Goal: Entertainment & Leisure: Consume media (video, audio)

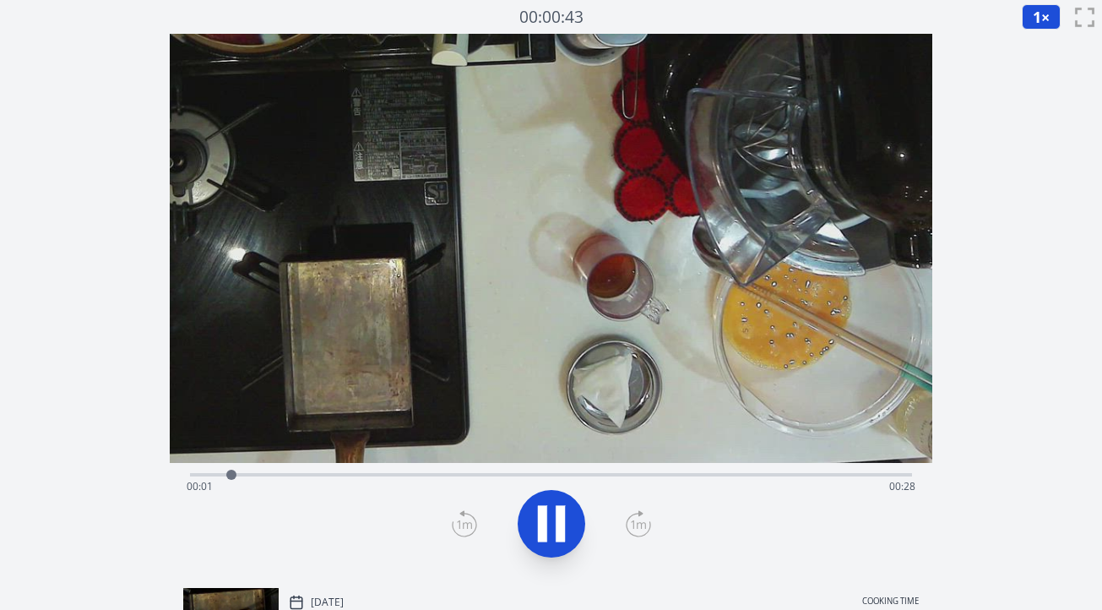
click at [464, 473] on div "Time elapsed: 00:01 Time remaining: 00:28" at bounding box center [551, 486] width 729 height 27
click at [199, 477] on div "Time elapsed: 00:19 Time remaining: 00:11" at bounding box center [551, 486] width 729 height 27
click at [193, 476] on div "Time elapsed: 00:01 Time remaining: 00:28" at bounding box center [551, 486] width 729 height 27
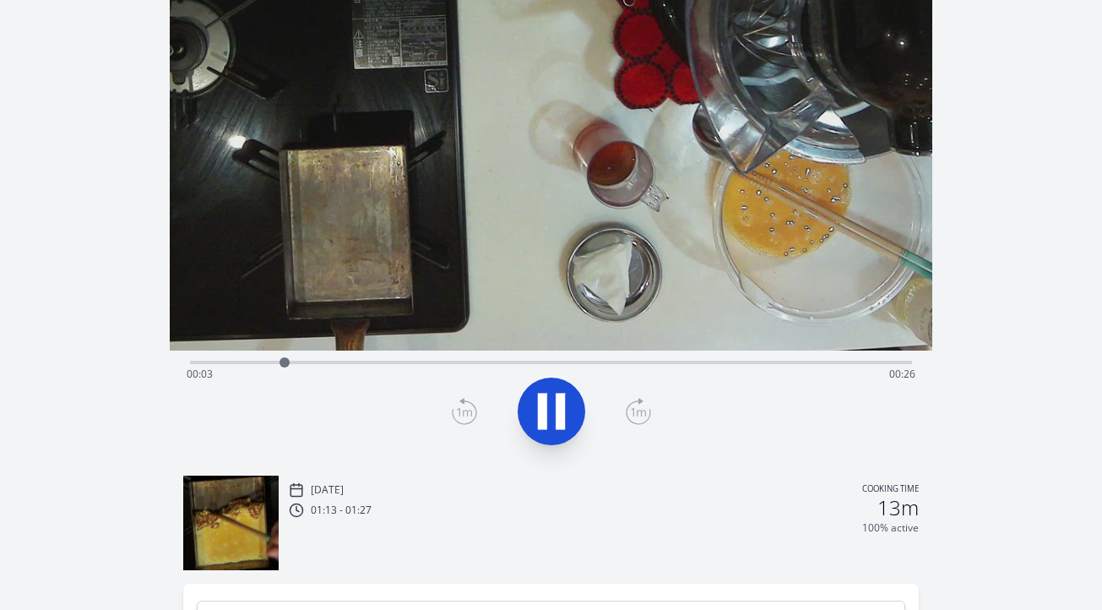
scroll to position [116, 0]
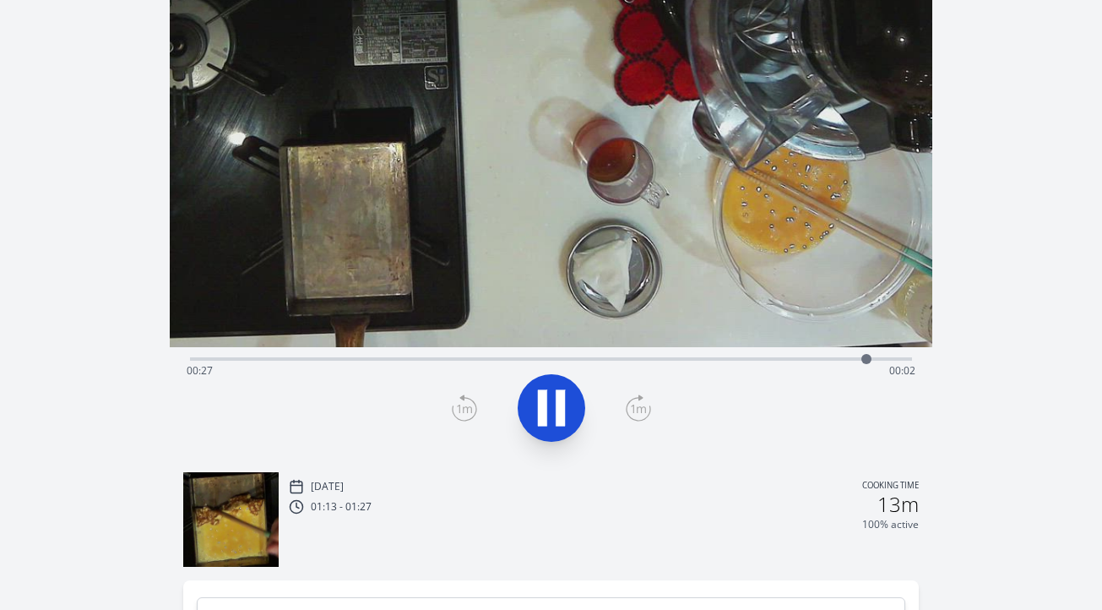
click at [442, 352] on div "Time elapsed: 00:27 Time remaining: 00:02" at bounding box center [551, 357] width 722 height 20
click at [414, 354] on div "Time elapsed: 00:11 Time remaining: 00:19" at bounding box center [551, 357] width 722 height 20
click at [797, 361] on div "Time elapsed: 00:29 Time remaining: 00:00" at bounding box center [551, 370] width 729 height 27
click at [764, 359] on div "Time elapsed: 00:24 Time remaining: 00:05" at bounding box center [551, 370] width 729 height 27
click at [751, 357] on div at bounding box center [763, 358] width 25 height 25
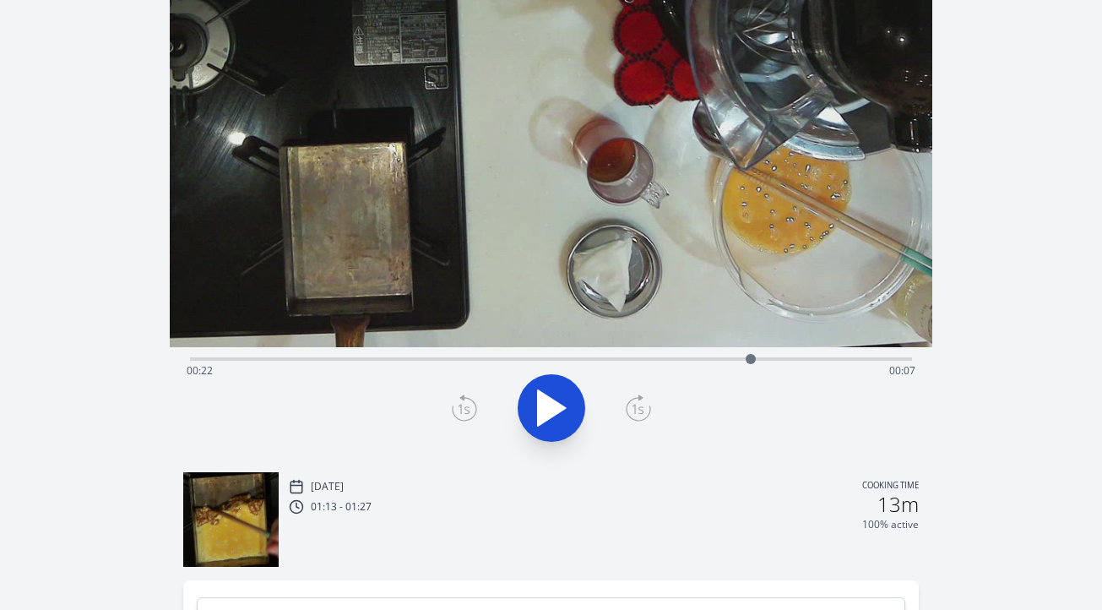
click at [735, 358] on div "Time elapsed: 00:22 Time remaining: 00:07" at bounding box center [551, 370] width 729 height 27
click at [758, 359] on div "Time elapsed: 00:22 Time remaining: 00:08" at bounding box center [551, 370] width 729 height 27
click at [767, 360] on div at bounding box center [758, 358] width 25 height 25
click at [774, 360] on div at bounding box center [766, 358] width 25 height 25
click at [730, 362] on div "Time elapsed: 00:23 Time remaining: 00:06" at bounding box center [551, 370] width 729 height 27
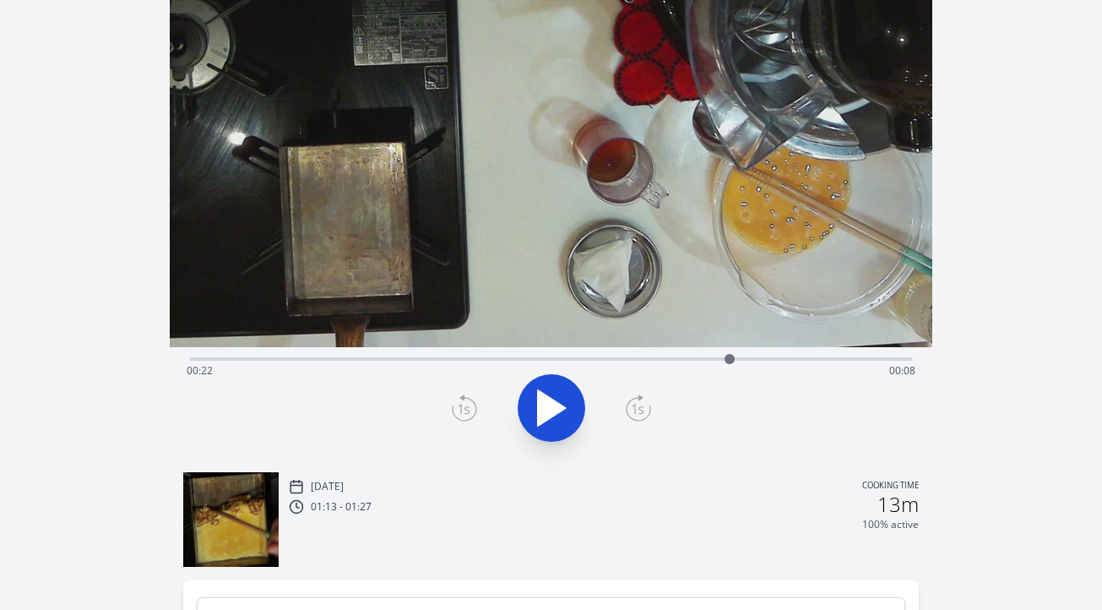
click at [736, 360] on div at bounding box center [729, 358] width 25 height 25
click at [694, 360] on div "Time elapsed: 00:22 Time remaining: 00:08" at bounding box center [551, 370] width 729 height 27
click at [664, 360] on div "Time elapsed: 00:20 Time remaining: 00:09" at bounding box center [551, 370] width 729 height 27
click at [647, 357] on div "Time elapsed: 00:19 Time remaining: 00:11" at bounding box center [551, 370] width 729 height 27
click at [629, 357] on div "Time elapsed: 00:18 Time remaining: 00:11" at bounding box center [551, 370] width 729 height 27
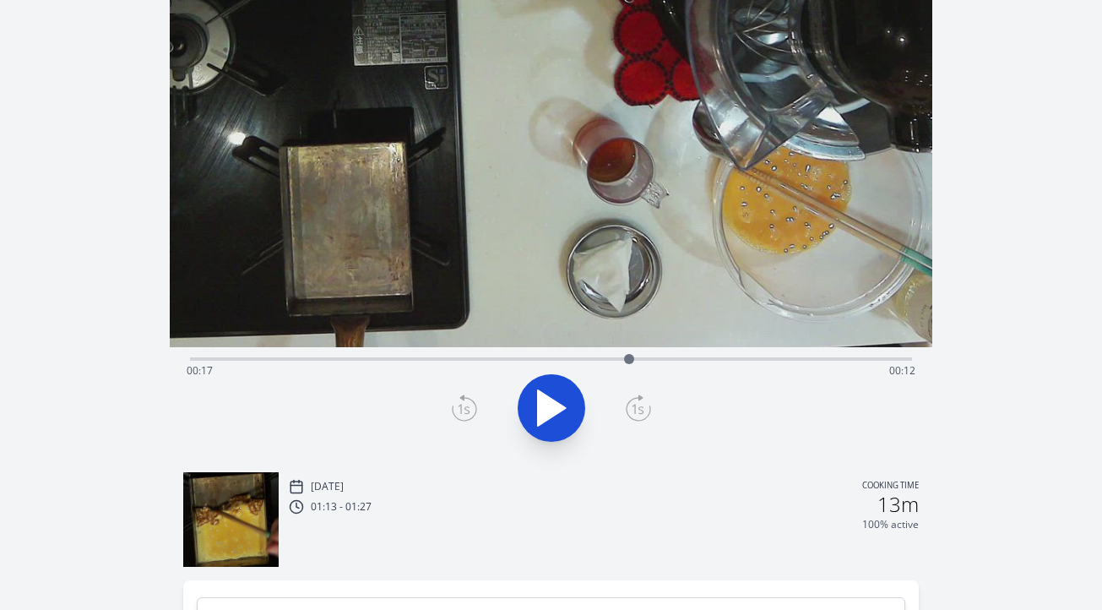
click at [609, 355] on div "Time elapsed: 00:17 Time remaining: 00:12" at bounding box center [551, 357] width 722 height 20
click at [596, 356] on div at bounding box center [608, 358] width 25 height 25
click at [540, 394] on icon at bounding box center [552, 407] width 28 height 35
click at [544, 356] on div "Time elapsed: 00:18 Time remaining: 00:12" at bounding box center [551, 357] width 722 height 20
click at [518, 355] on div "Time elapsed: 00:15 Time remaining: 00:14" at bounding box center [551, 357] width 722 height 20
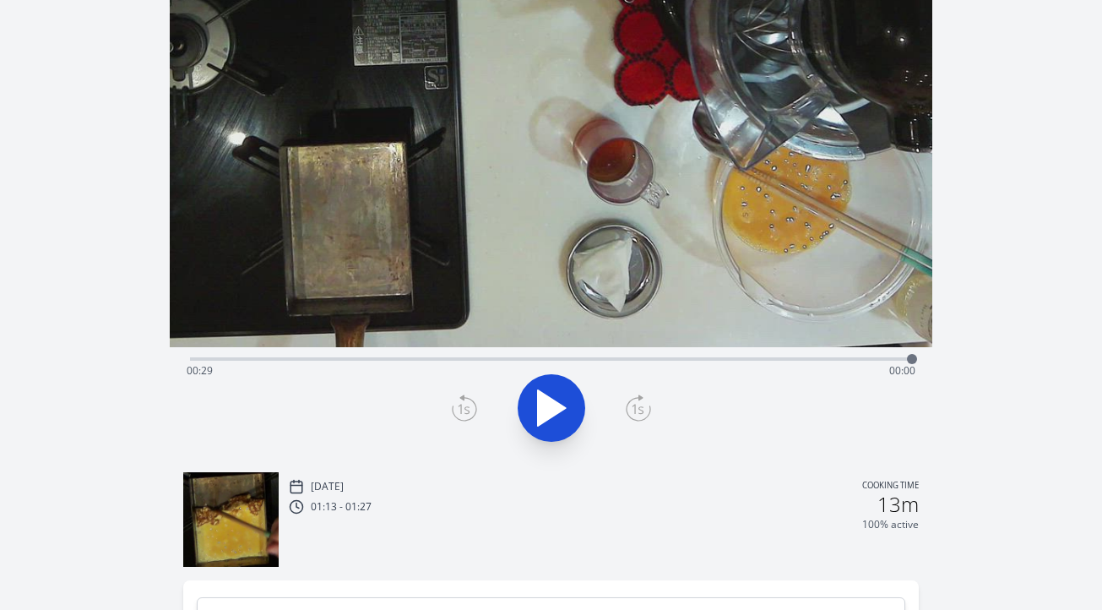
click at [492, 362] on div "Time elapsed: 00:29 Time remaining: 00:00" at bounding box center [551, 370] width 729 height 27
click at [500, 356] on div at bounding box center [492, 358] width 25 height 25
click at [509, 356] on div at bounding box center [499, 358] width 25 height 25
click at [519, 358] on div at bounding box center [509, 358] width 25 height 25
click at [507, 357] on div at bounding box center [518, 358] width 25 height 25
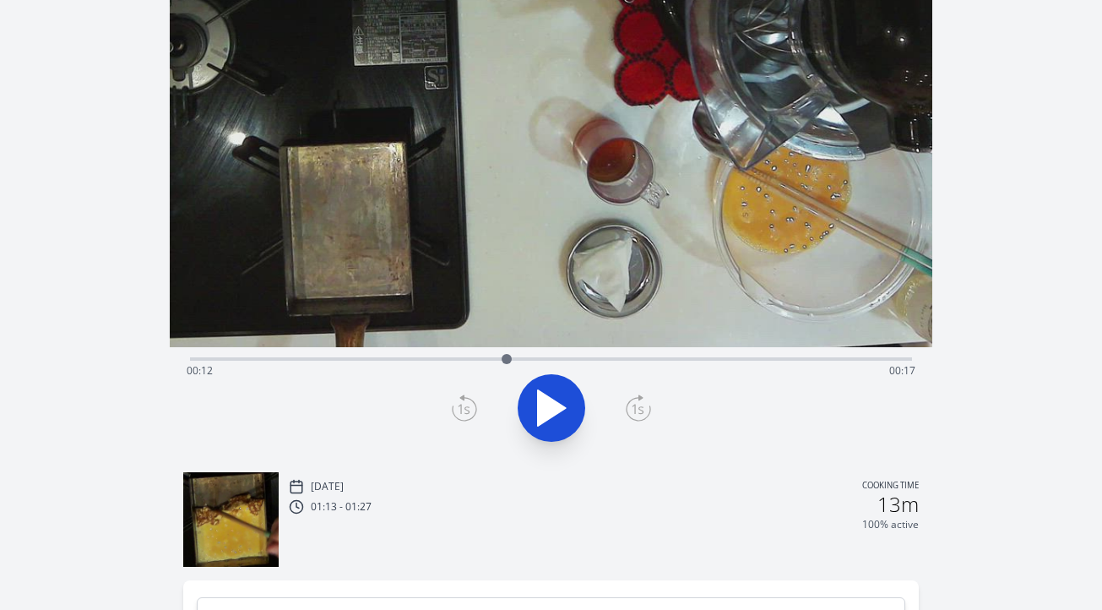
click at [612, 526] on div "100% active" at bounding box center [604, 525] width 630 height 14
